Goal: Task Accomplishment & Management: Manage account settings

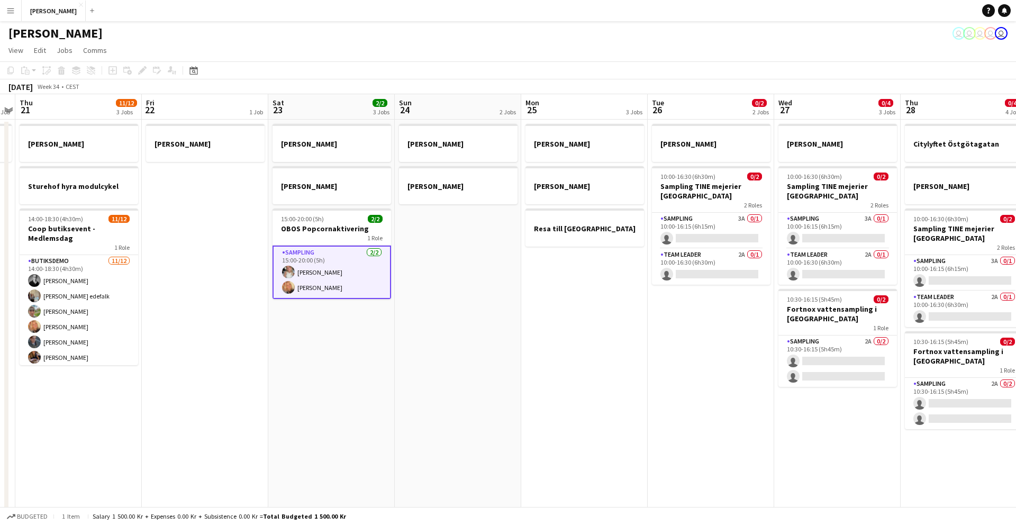
scroll to position [0, 416]
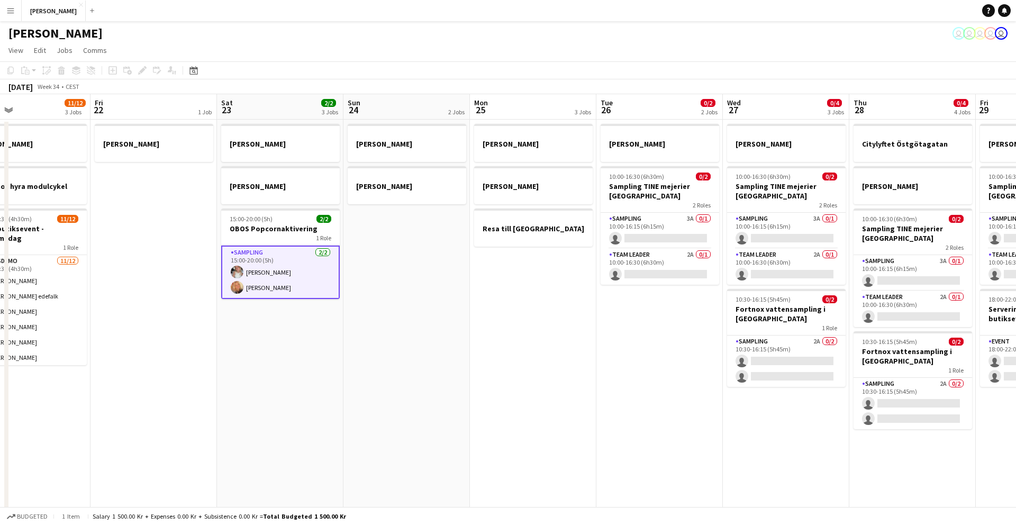
click at [278, 362] on app-date-cell "[PERSON_NAME] [PERSON_NAME] 15:00-20:00 (5h) 2/2 OBOS Popcornaktivering 1 Role …" at bounding box center [280, 383] width 127 height 526
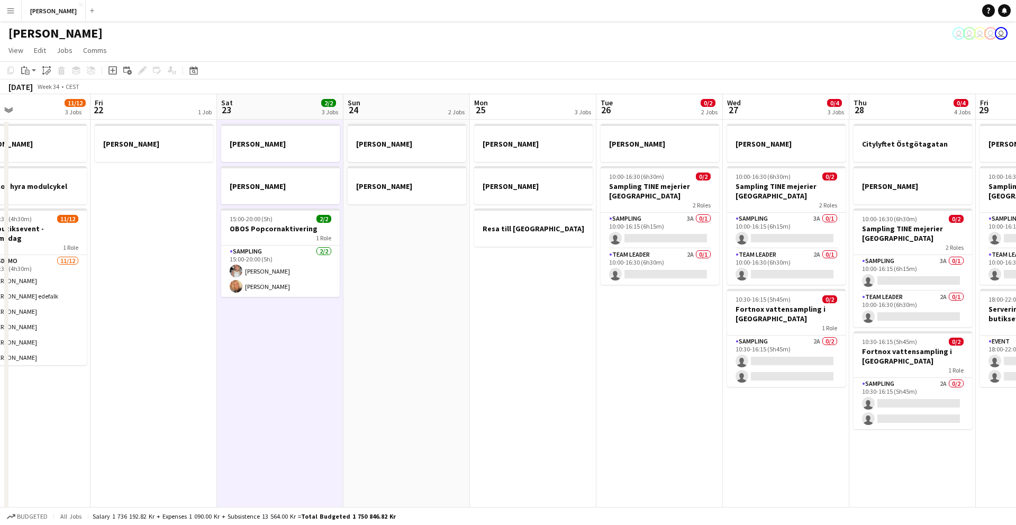
click at [278, 362] on app-date-cell "[PERSON_NAME] [PERSON_NAME] 15:00-20:00 (5h) 2/2 OBOS Popcornaktivering 1 Role …" at bounding box center [280, 383] width 127 height 526
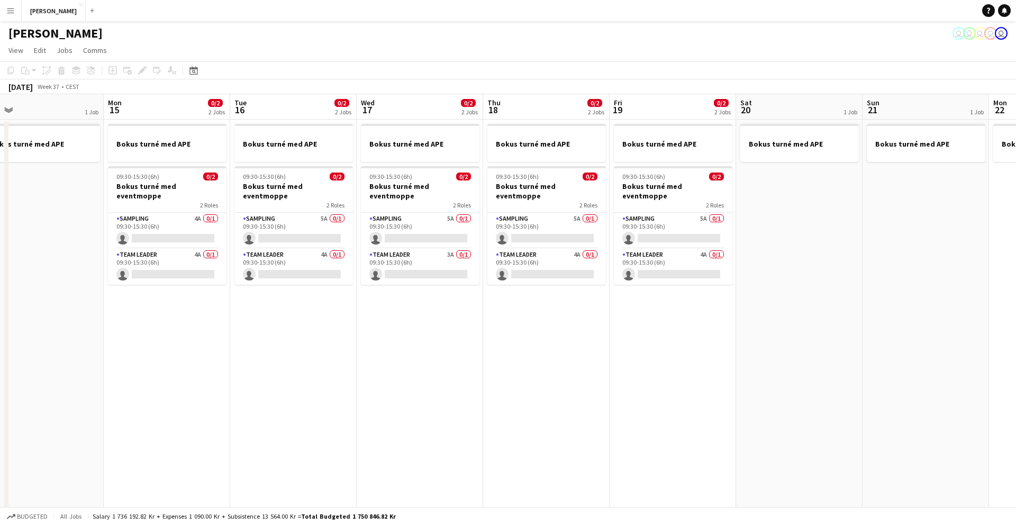
scroll to position [0, 423]
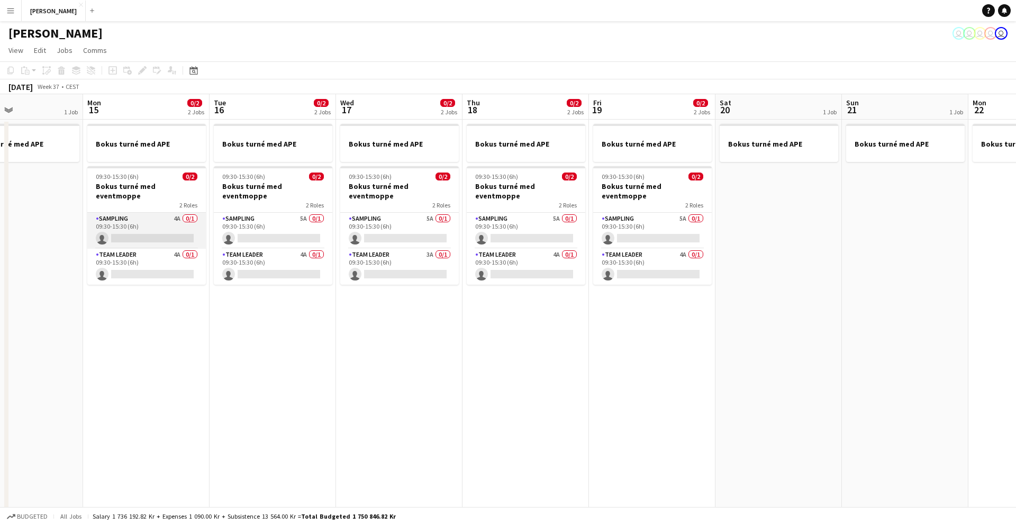
click at [169, 220] on app-card-role "Sampling 4A 0/1 09:30-15:30 (6h) single-neutral-actions" at bounding box center [146, 231] width 119 height 36
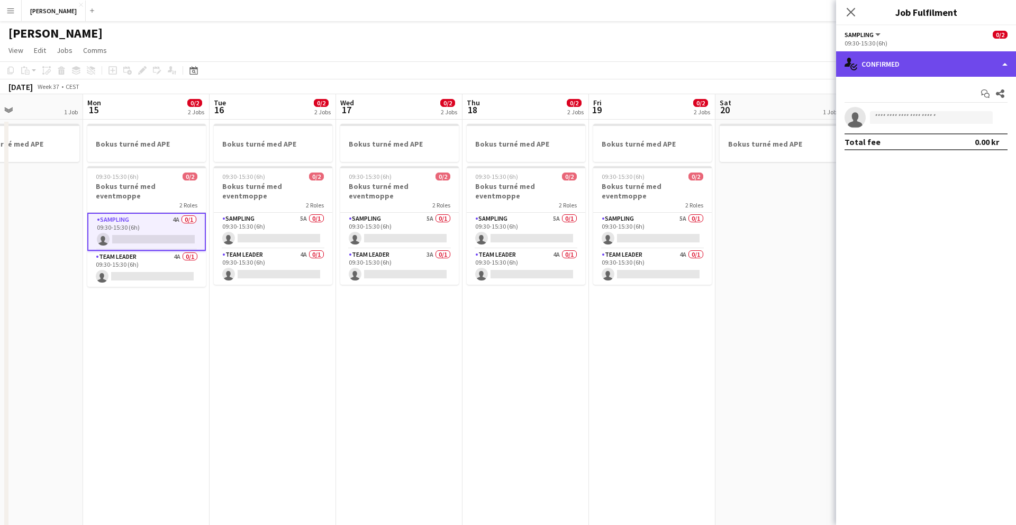
click at [890, 70] on div "single-neutral-actions-check-2 Confirmed" at bounding box center [926, 63] width 180 height 25
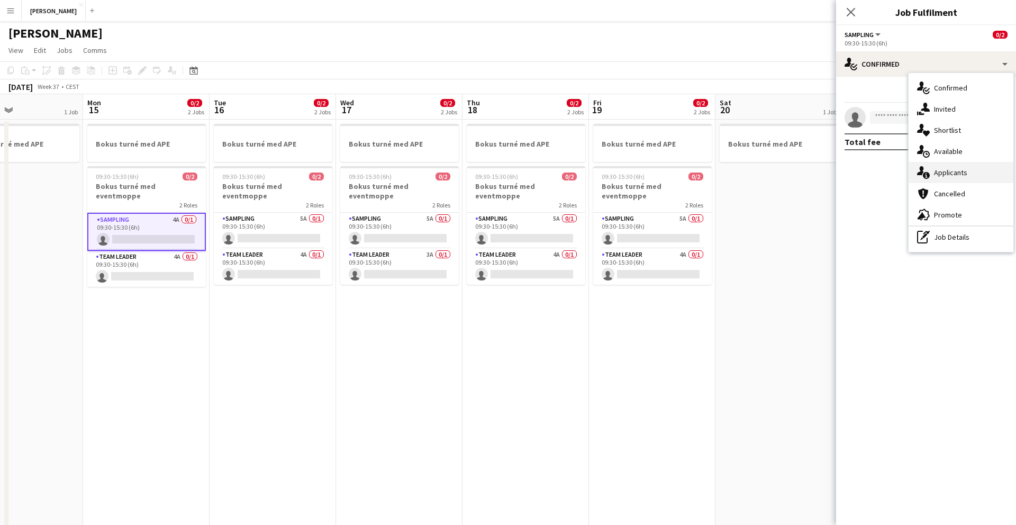
click at [946, 177] on div "single-neutral-actions-information Applicants" at bounding box center [961, 172] width 105 height 21
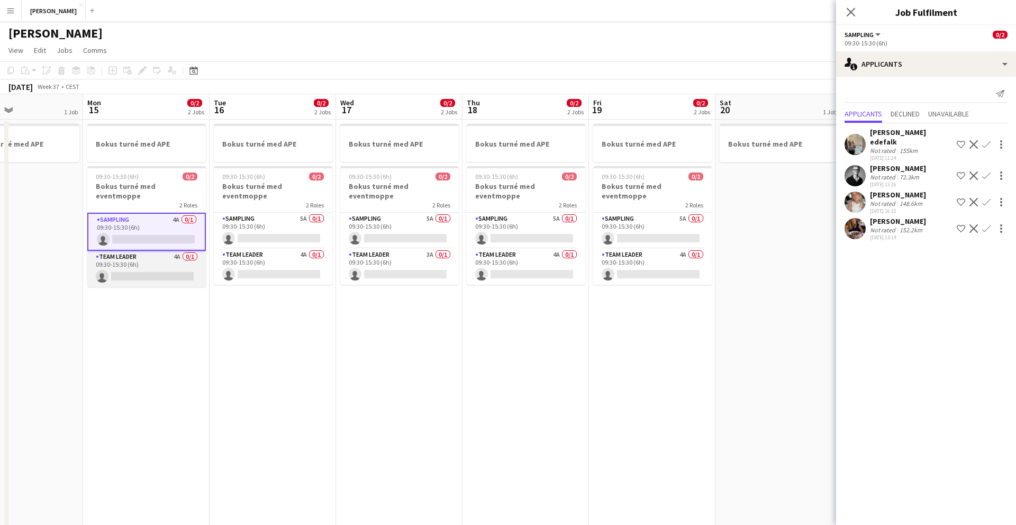
click at [154, 255] on app-card-role "Team Leader 4A 0/1 09:30-15:30 (6h) single-neutral-actions" at bounding box center [146, 269] width 119 height 36
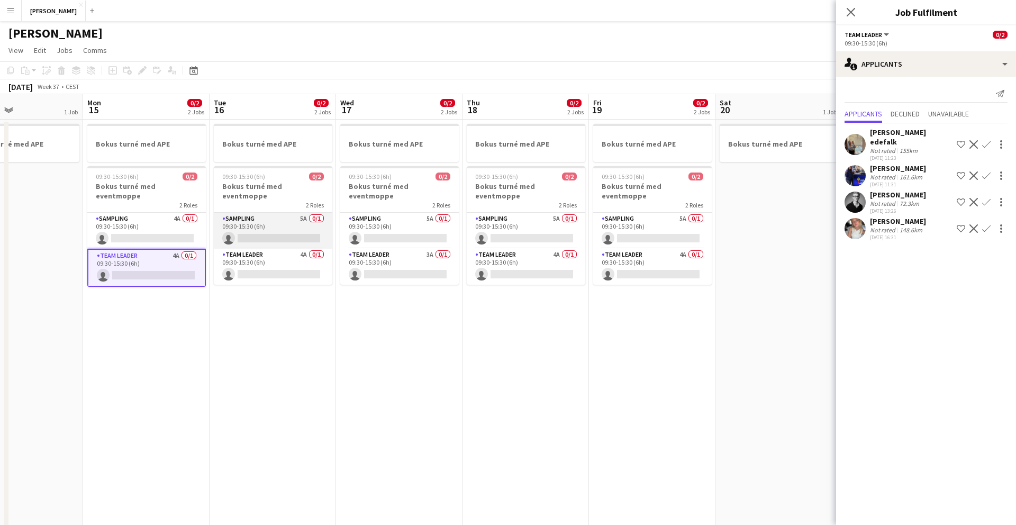
click at [267, 216] on app-card-role "Sampling 5A 0/1 09:30-15:30 (6h) single-neutral-actions" at bounding box center [273, 231] width 119 height 36
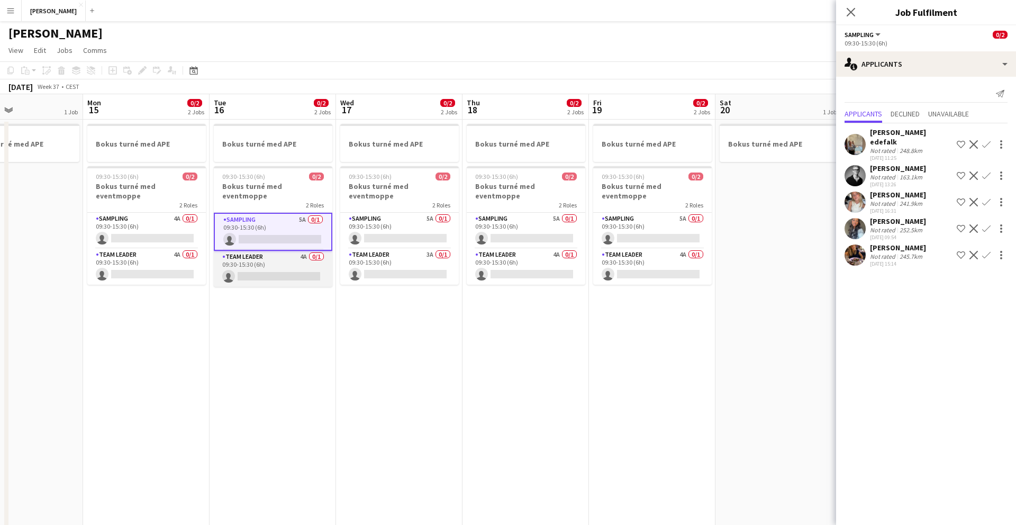
click at [270, 251] on app-card-role "Team Leader 4A 0/1 09:30-15:30 (6h) single-neutral-actions" at bounding box center [273, 269] width 119 height 36
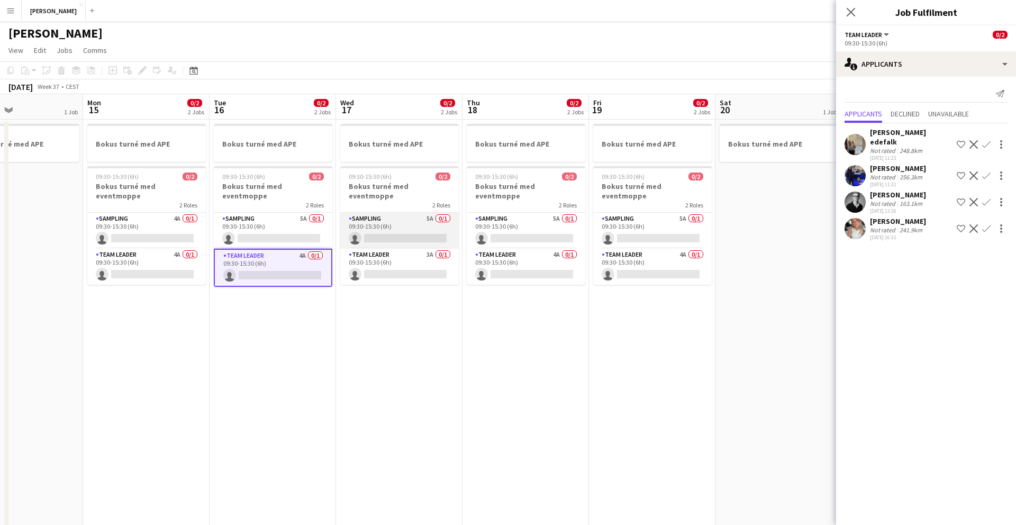
click at [382, 213] on app-card-role "Sampling 5A 0/1 09:30-15:30 (6h) single-neutral-actions" at bounding box center [399, 231] width 119 height 36
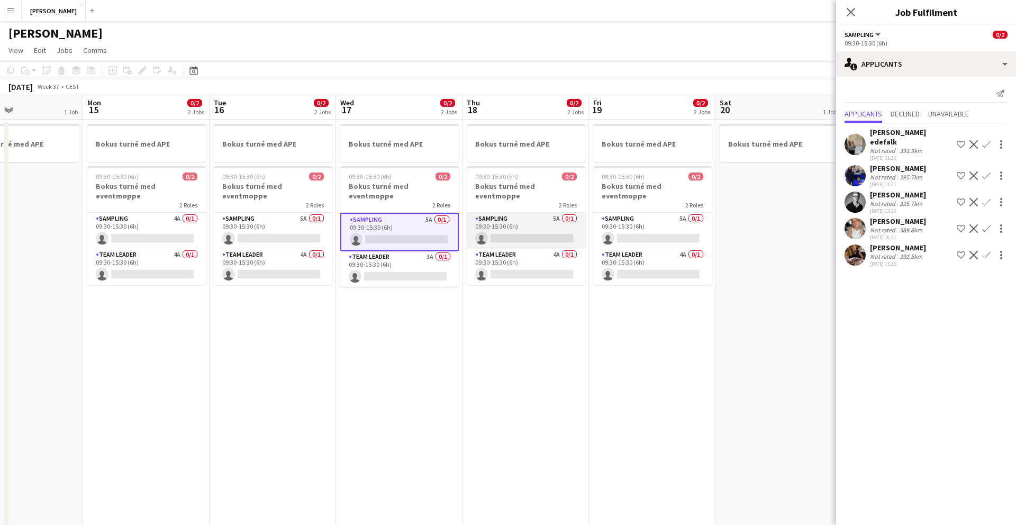
click at [533, 217] on app-card-role "Sampling 5A 0/1 09:30-15:30 (6h) single-neutral-actions" at bounding box center [526, 231] width 119 height 36
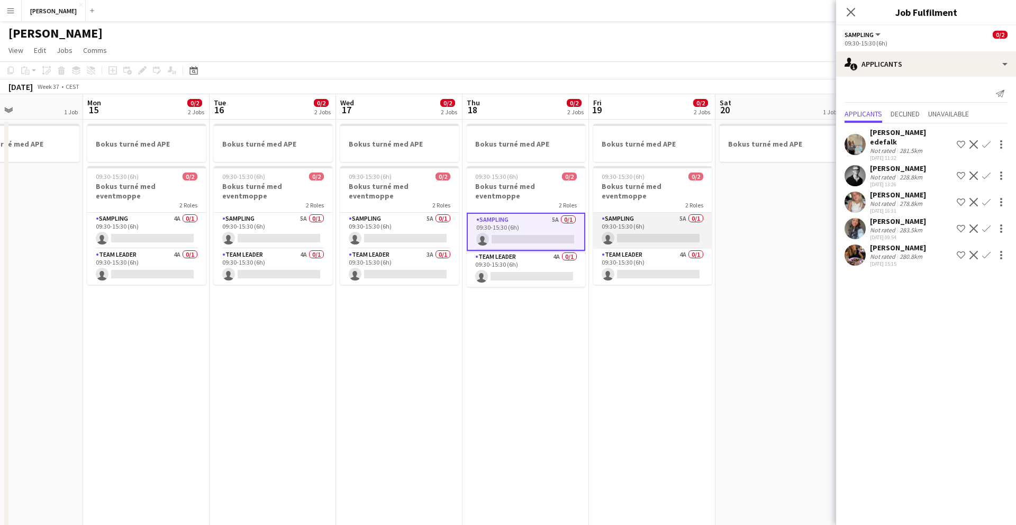
click at [615, 213] on app-card-role "Sampling 5A 0/1 09:30-15:30 (6h) single-neutral-actions" at bounding box center [652, 231] width 119 height 36
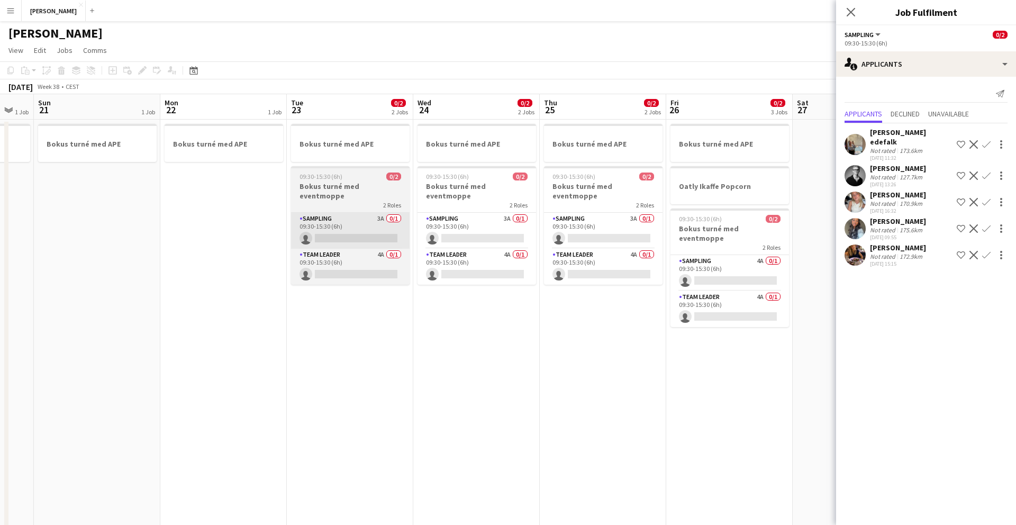
scroll to position [0, 486]
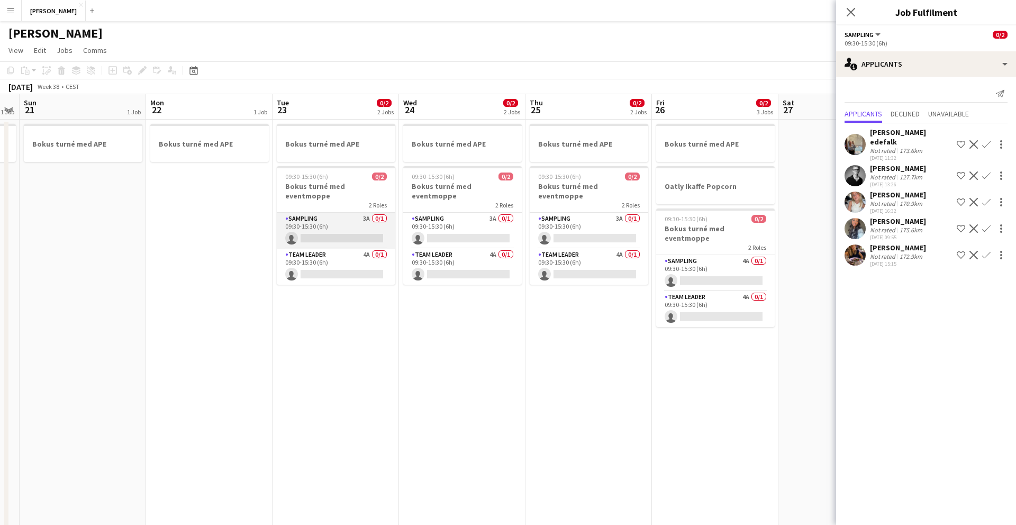
click at [317, 213] on app-card-role "Sampling 3A 0/1 09:30-15:30 (6h) single-neutral-actions" at bounding box center [336, 231] width 119 height 36
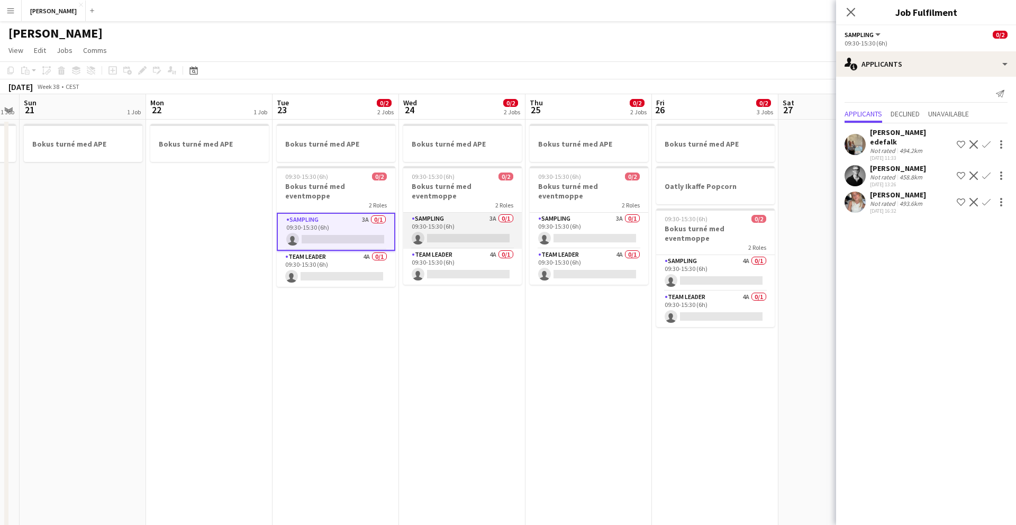
click at [469, 213] on app-card-role "Sampling 3A 0/1 09:30-15:30 (6h) single-neutral-actions" at bounding box center [462, 231] width 119 height 36
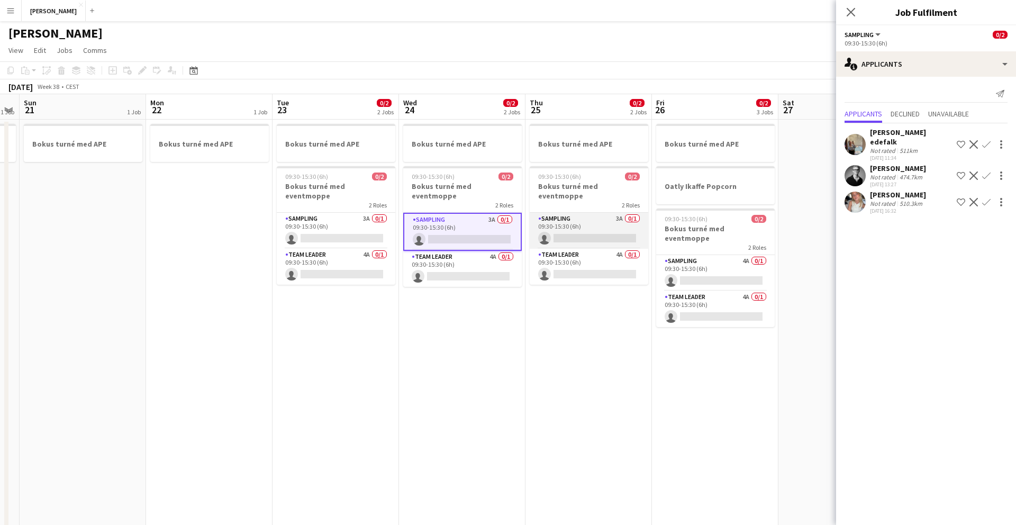
click at [563, 219] on app-card-role "Sampling 3A 0/1 09:30-15:30 (6h) single-neutral-actions" at bounding box center [589, 231] width 119 height 36
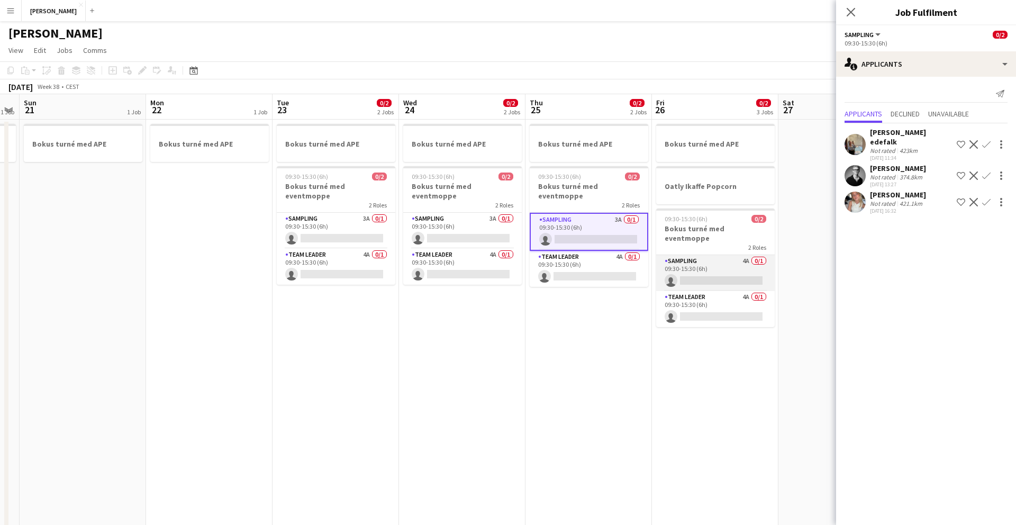
click at [702, 255] on app-card-role "Sampling 4A 0/1 09:30-15:30 (6h) single-neutral-actions" at bounding box center [715, 273] width 119 height 36
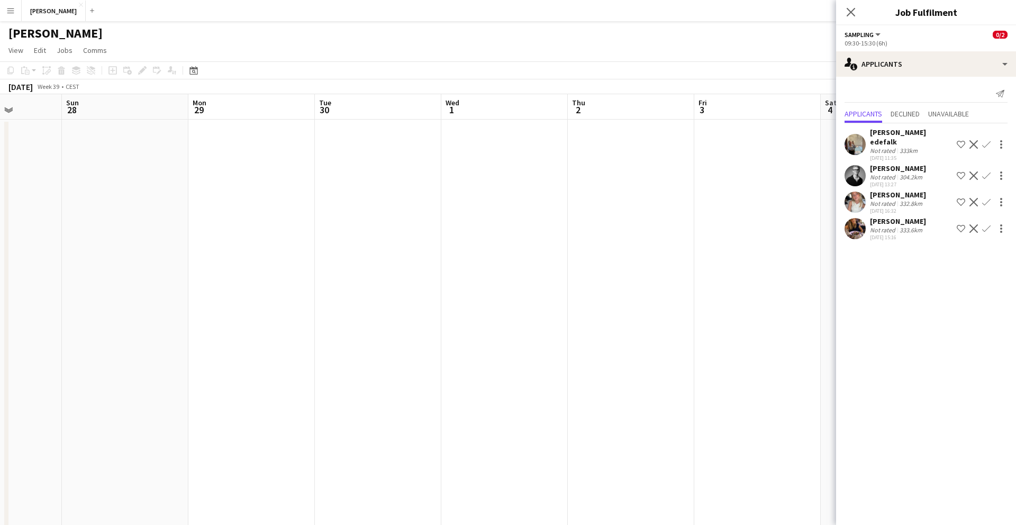
scroll to position [0, 324]
click at [852, 16] on icon "Close pop-in" at bounding box center [851, 12] width 10 height 10
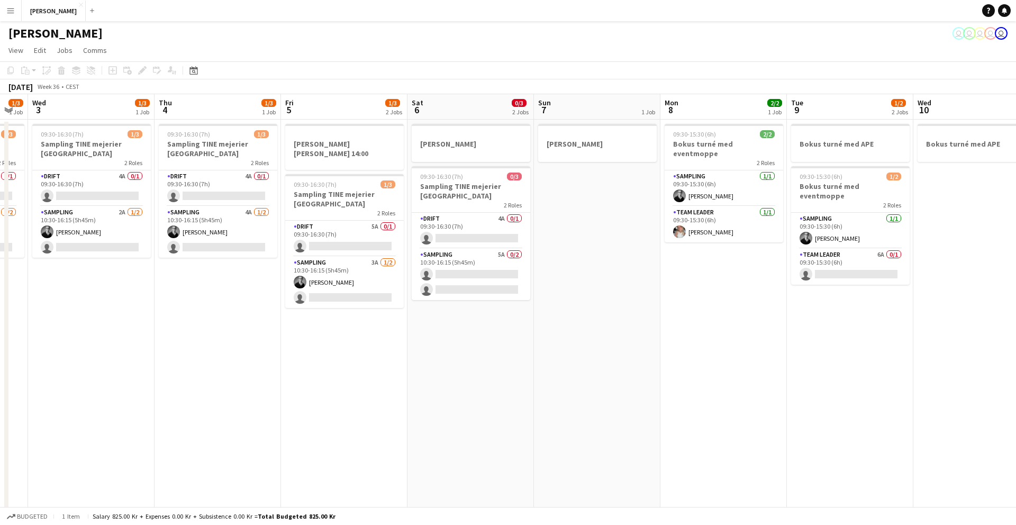
scroll to position [0, 318]
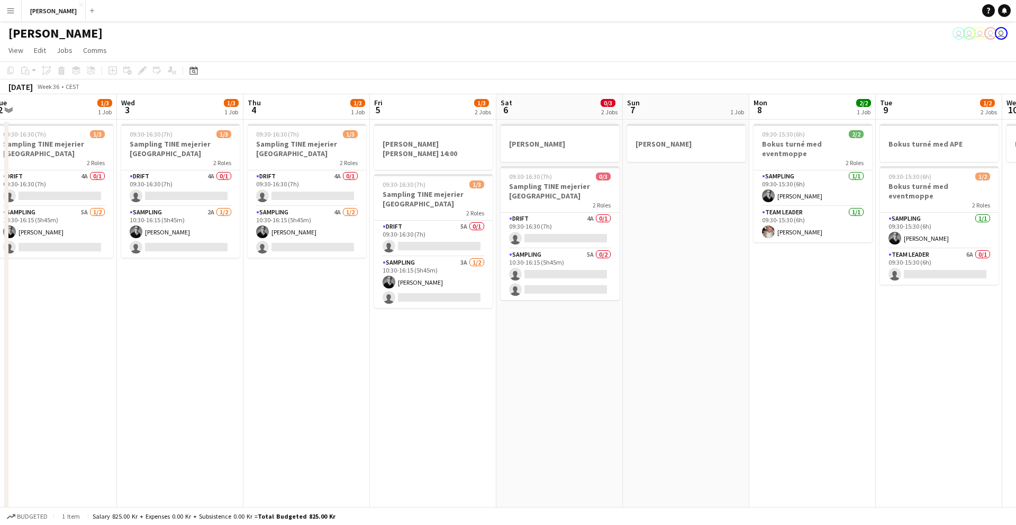
click at [279, 284] on app-date-cell "09:30-16:30 (7h) 1/3 Sampling TINE mejerier Stockholm 2 Roles Drift 4A 0/1 09:3…" at bounding box center [306, 383] width 127 height 526
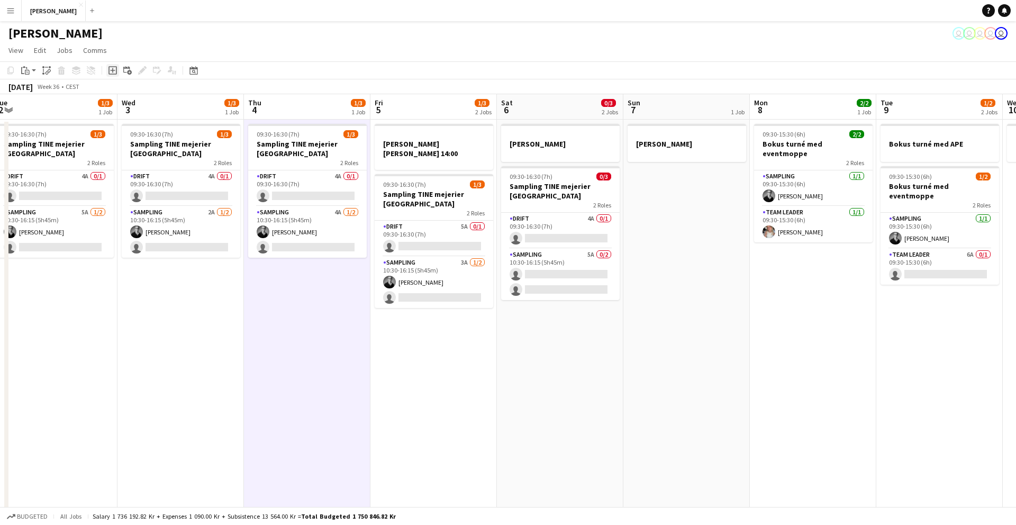
click at [109, 70] on icon "Add job" at bounding box center [113, 70] width 8 height 8
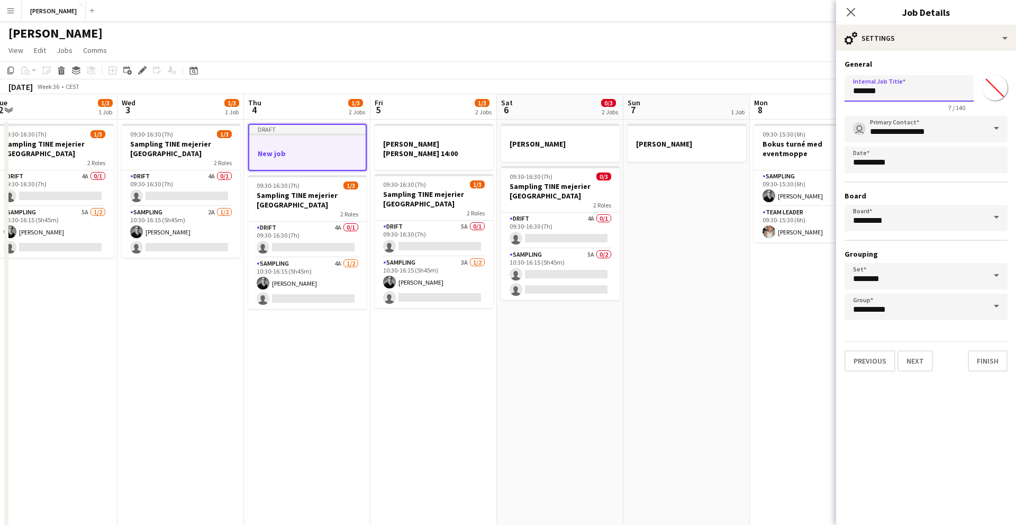
drag, startPoint x: 888, startPoint y: 98, endPoint x: 833, endPoint y: 98, distance: 54.5
click at [833, 98] on body "Menu Boards Boards Boards All jobs Status Workforce Workforce My Workforce Recr…" at bounding box center [508, 331] width 1016 height 663
drag, startPoint x: 899, startPoint y: 90, endPoint x: 843, endPoint y: 90, distance: 55.6
click at [843, 90] on form "**********" at bounding box center [926, 215] width 180 height 312
type input "**********"
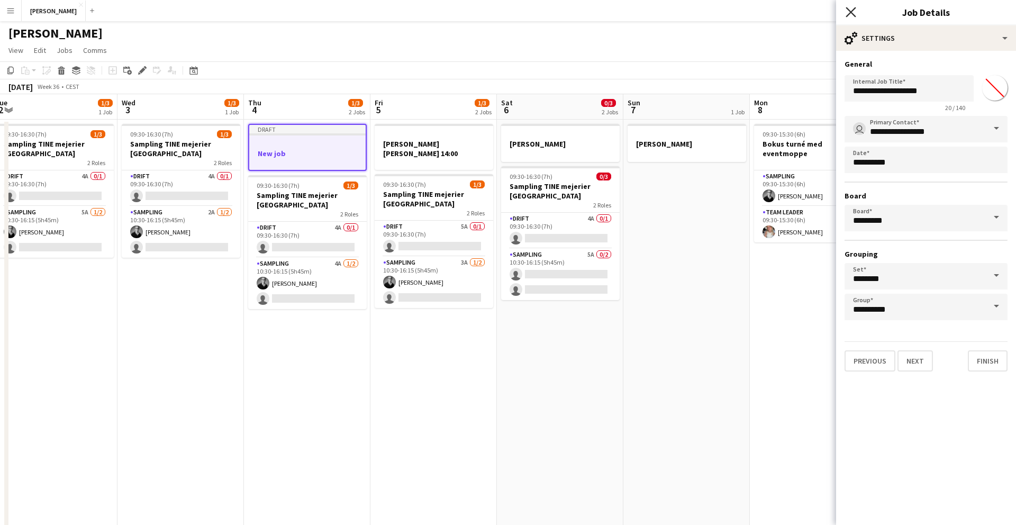
click at [852, 16] on icon "Close pop-in" at bounding box center [851, 12] width 10 height 10
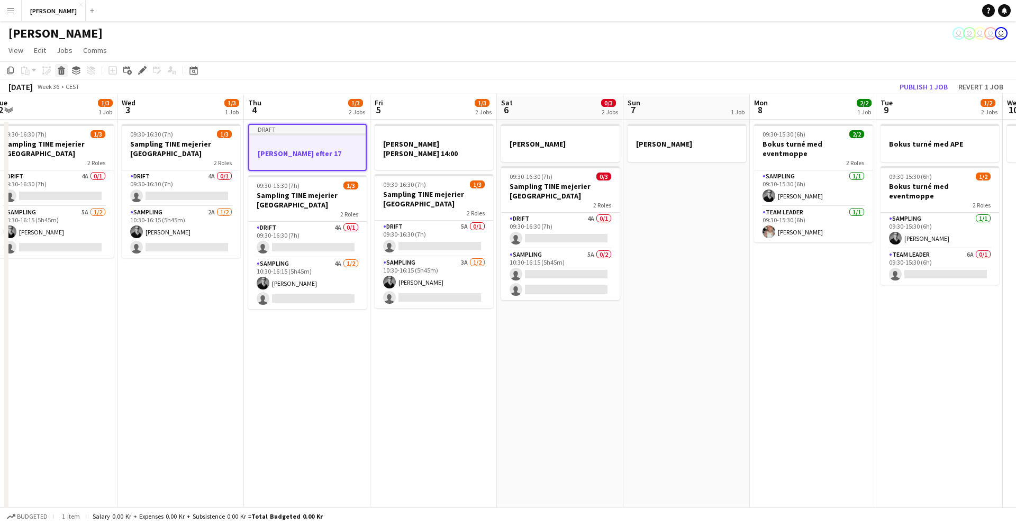
click at [62, 73] on icon "Delete" at bounding box center [61, 70] width 8 height 8
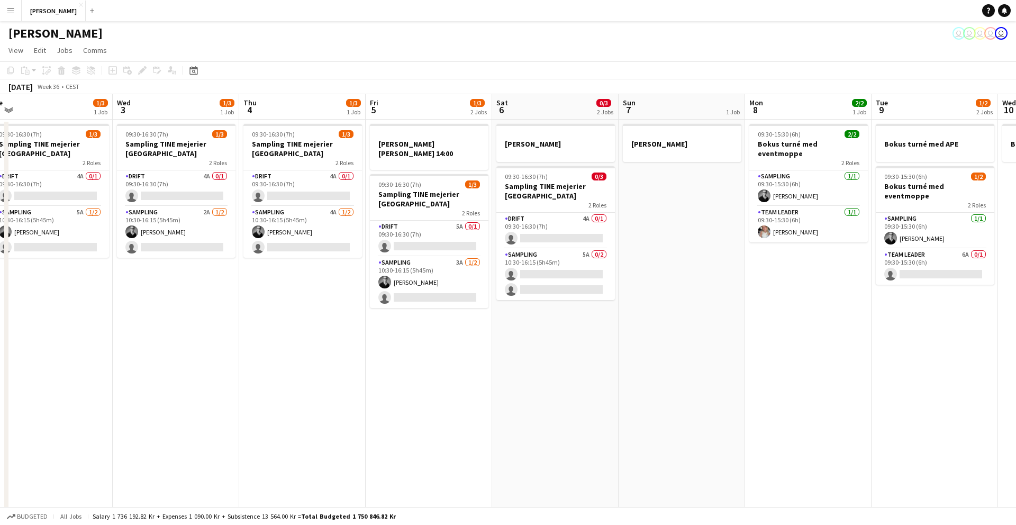
scroll to position [0, 396]
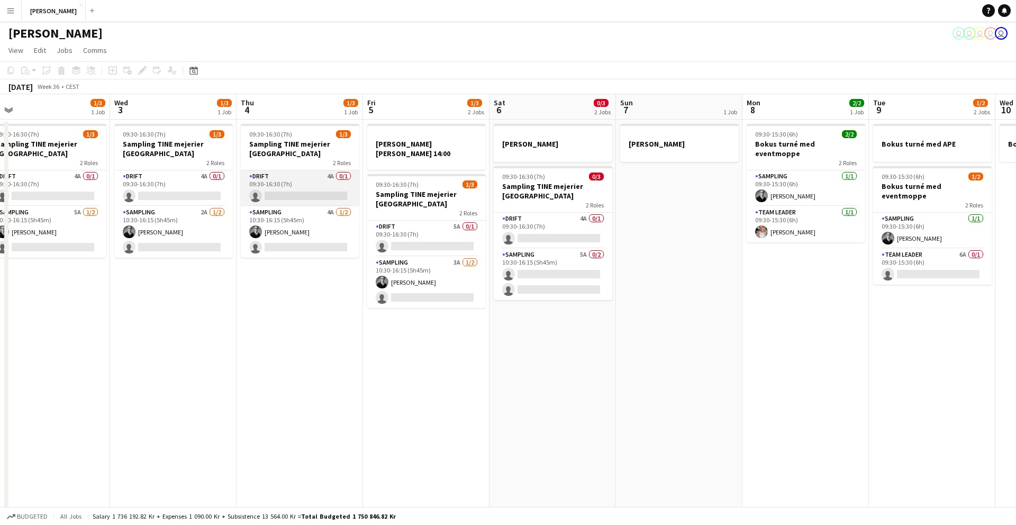
click at [293, 184] on app-card-role "Drift 4A 0/1 09:30-16:30 (7h) single-neutral-actions" at bounding box center [300, 188] width 119 height 36
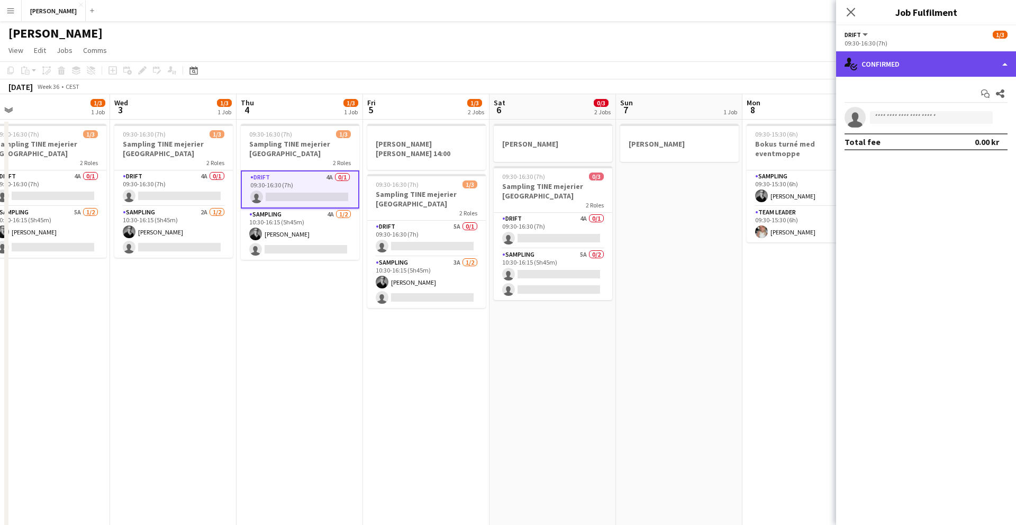
click at [872, 70] on div "single-neutral-actions-check-2 Confirmed" at bounding box center [926, 63] width 180 height 25
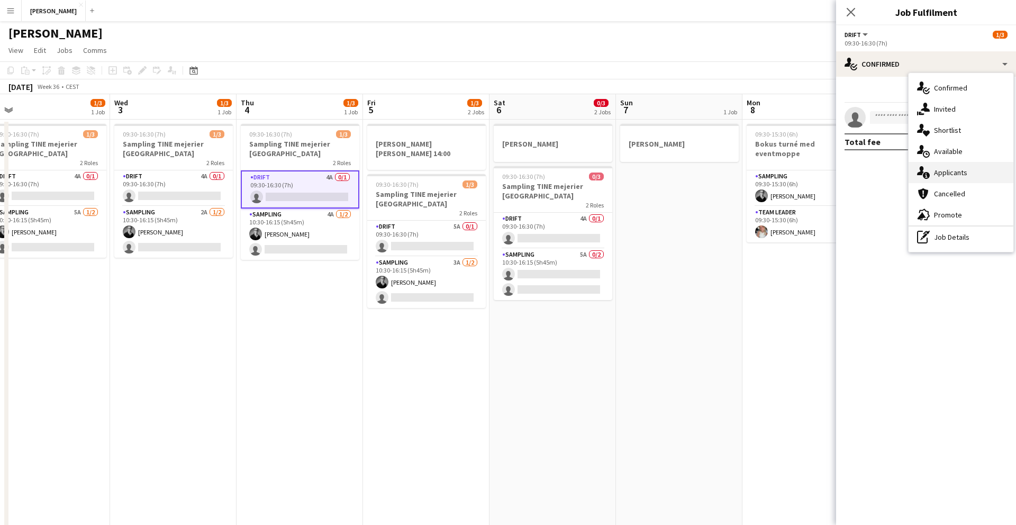
click at [939, 179] on div "single-neutral-actions-information Applicants" at bounding box center [961, 172] width 105 height 21
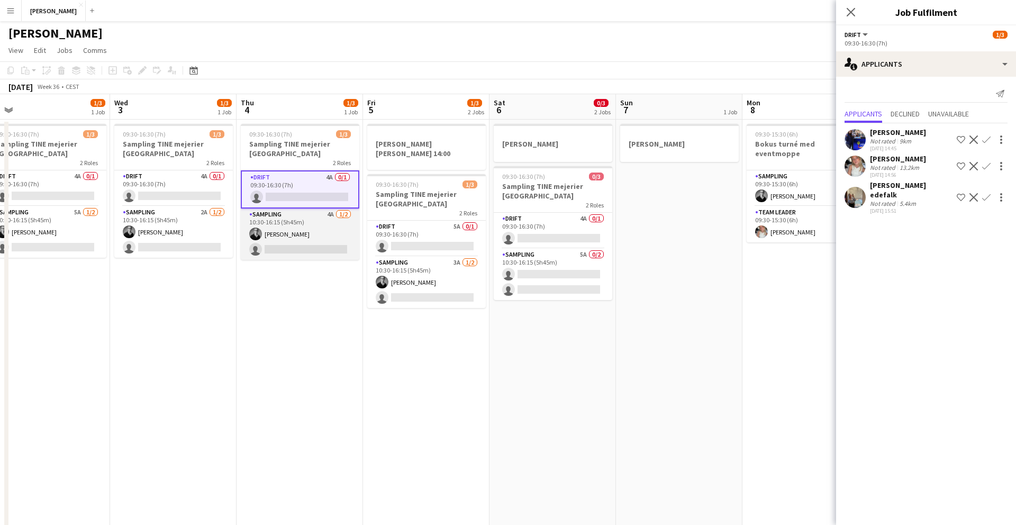
click at [288, 226] on app-card-role "Sampling 4A [DATE] 10:30-16:15 (5h45m) [PERSON_NAME] single-neutral-actions" at bounding box center [300, 234] width 119 height 51
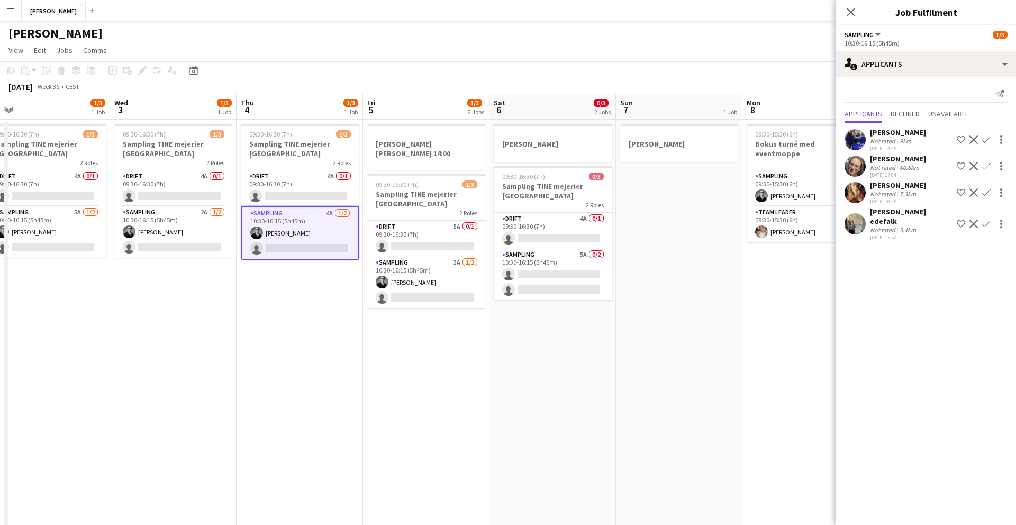
click at [292, 366] on app-date-cell "09:30-16:30 (7h) 1/3 Sampling TINE mejerier Stockholm 2 Roles Drift 4A 0/1 09:3…" at bounding box center [300, 383] width 127 height 526
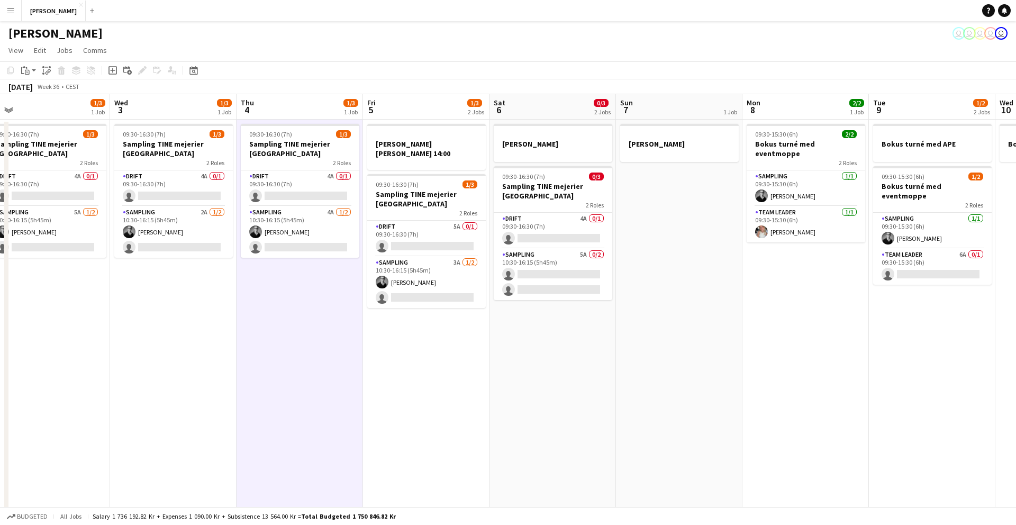
click at [292, 366] on app-date-cell "09:30-16:30 (7h) 1/3 Sampling TINE mejerier Stockholm 2 Roles Drift 4A 0/1 09:3…" at bounding box center [300, 383] width 127 height 526
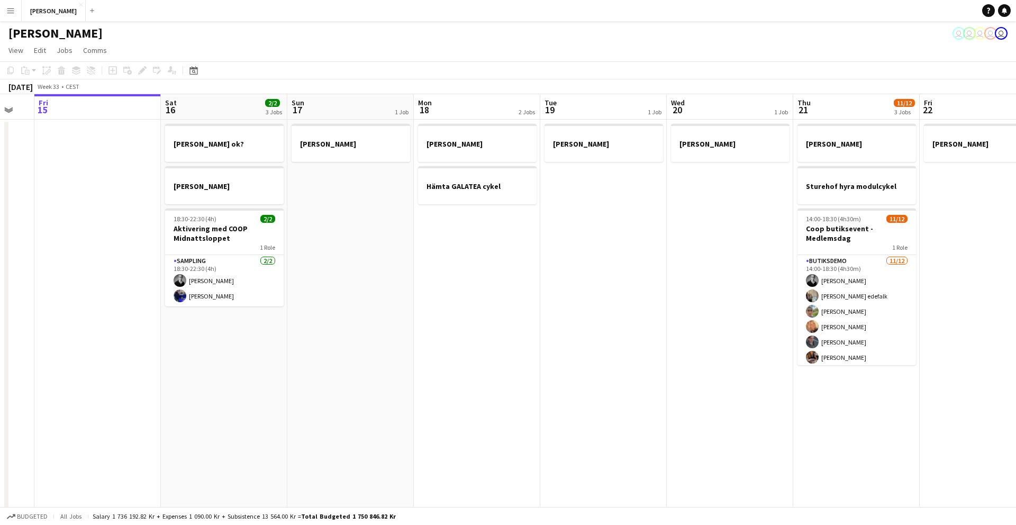
scroll to position [0, 345]
